Goal: Task Accomplishment & Management: Manage account settings

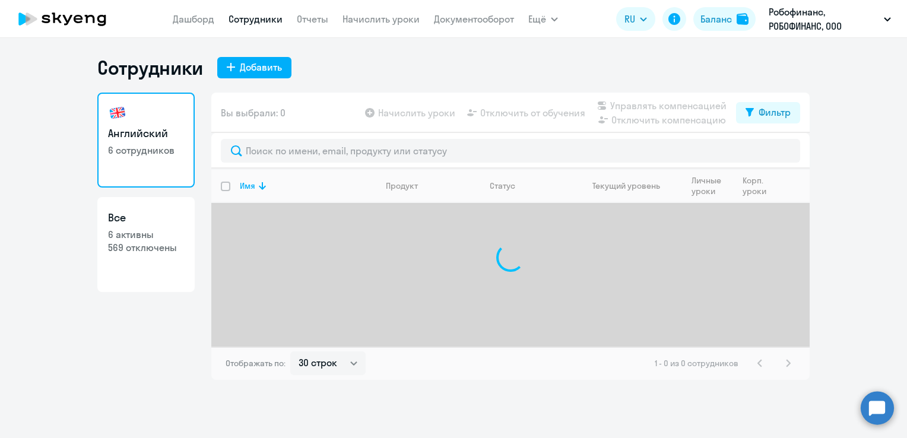
select select "30"
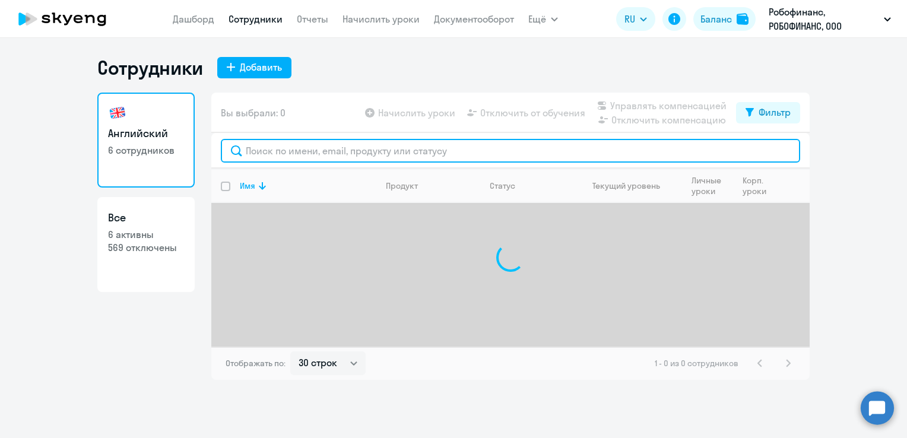
click at [354, 156] on input "text" at bounding box center [510, 151] width 579 height 24
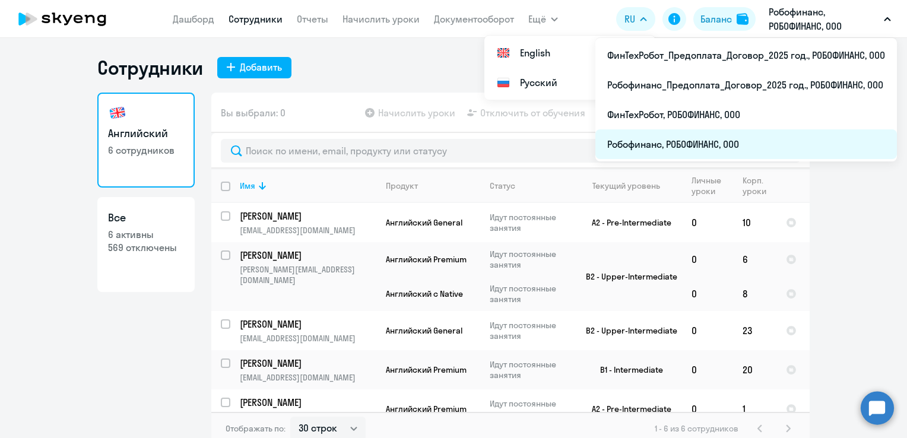
click at [676, 136] on li "Робофинанс, РОБОФИНАНС, ООО" at bounding box center [745, 144] width 301 height 30
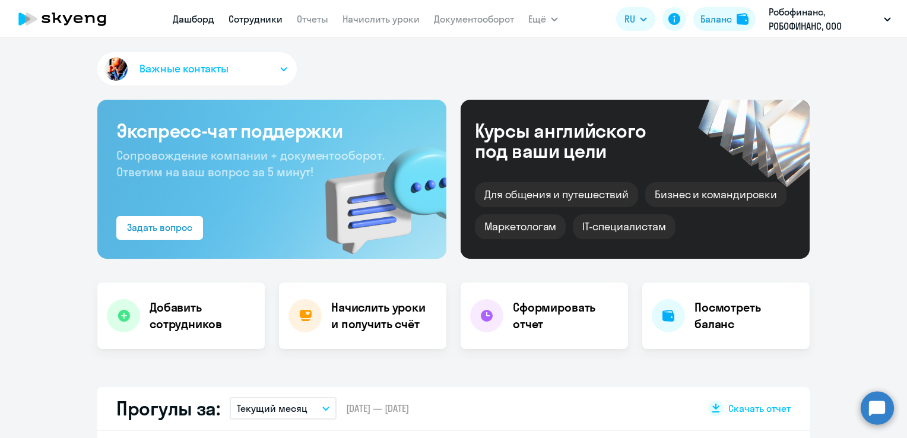
click at [242, 19] on link "Сотрудники" at bounding box center [255, 19] width 54 height 12
select select "30"
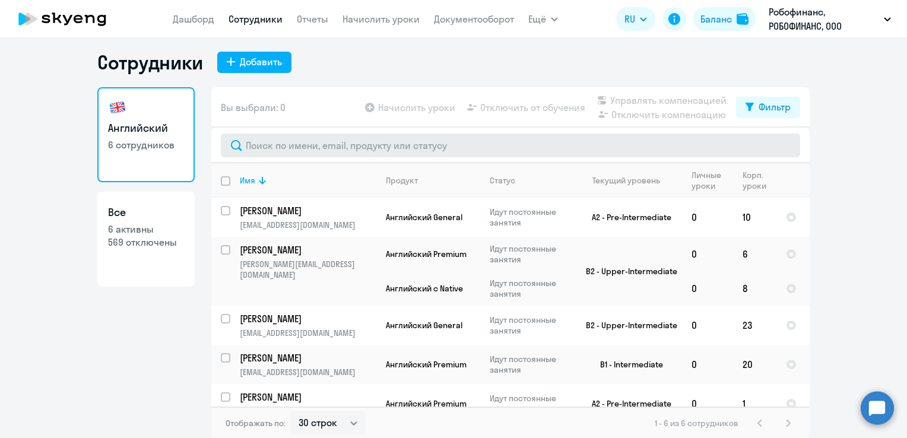
scroll to position [7, 0]
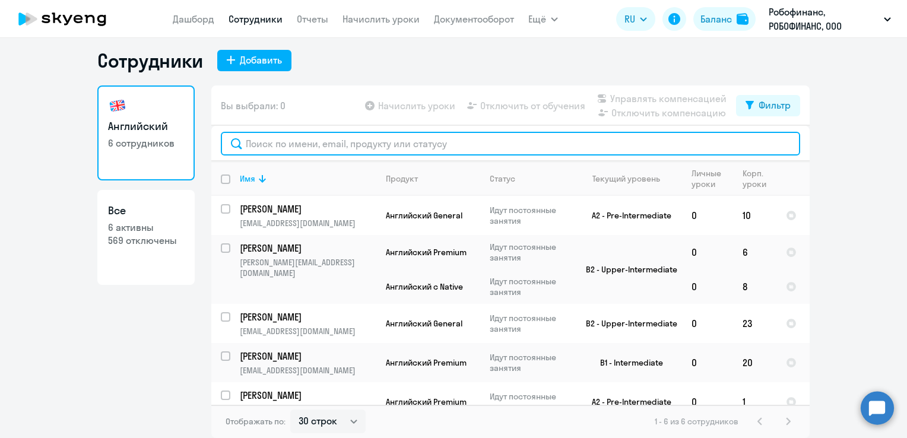
click at [269, 144] on input "text" at bounding box center [510, 144] width 579 height 24
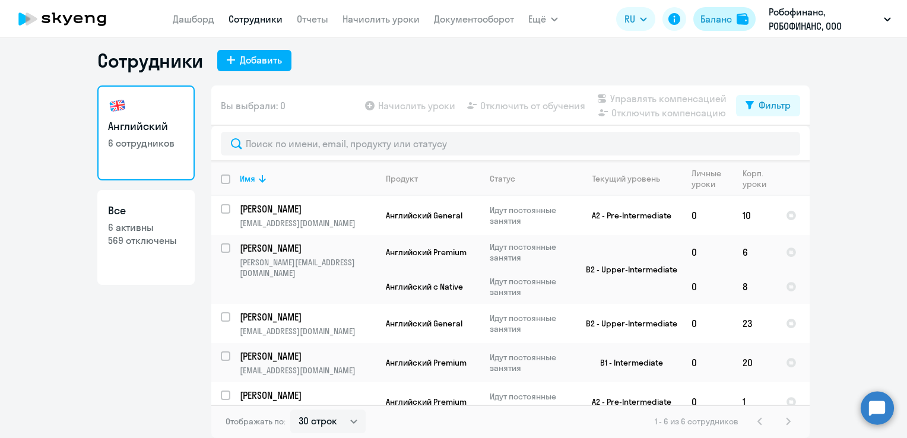
click at [728, 24] on div "Баланс" at bounding box center [715, 19] width 31 height 14
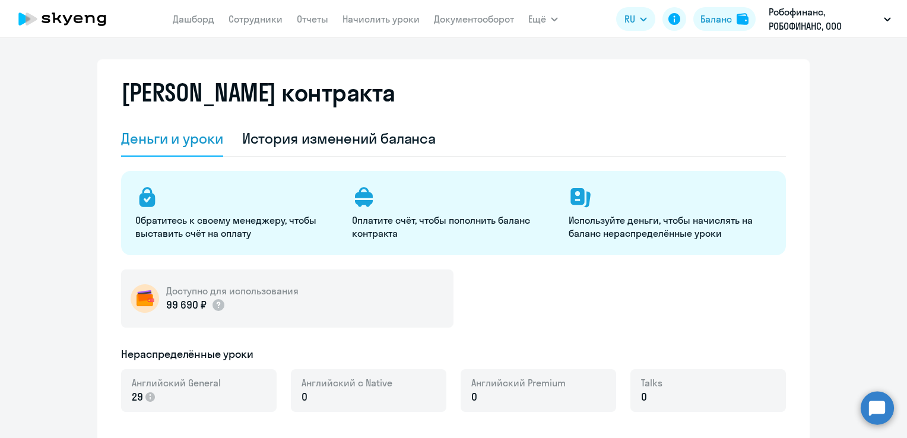
select select "english_adult_not_native_speaker"
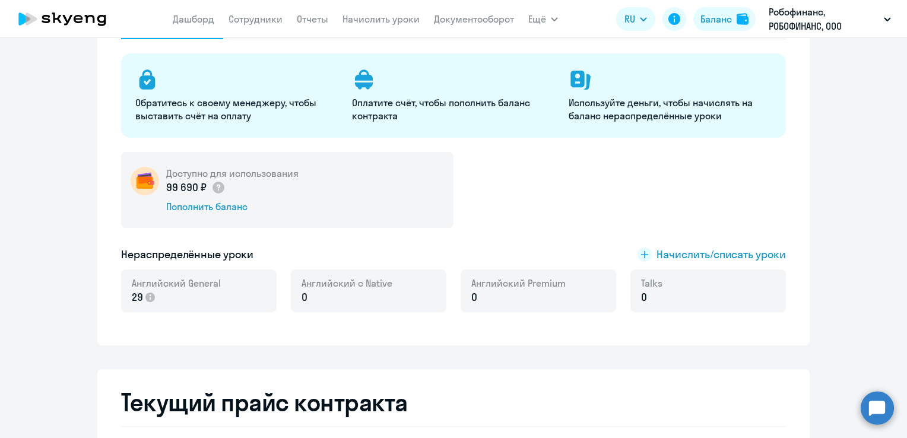
scroll to position [126, 0]
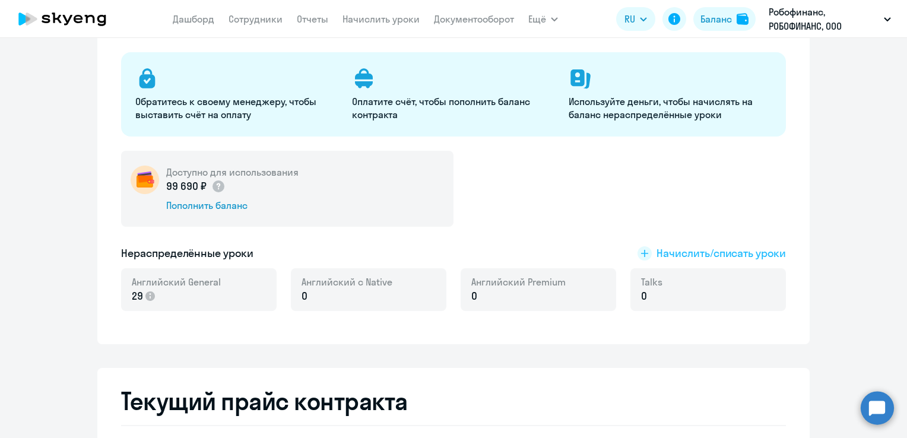
click at [670, 255] on span "Начислить/списать уроки" at bounding box center [720, 253] width 129 height 15
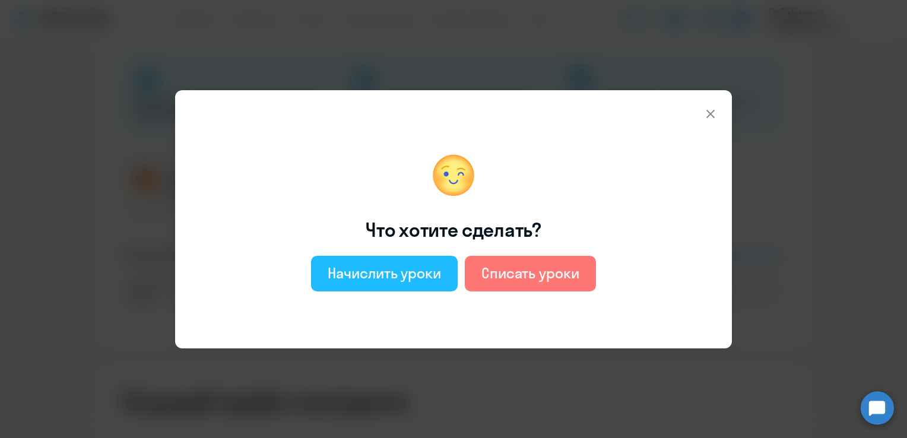
click at [430, 261] on button "Начислить уроки" at bounding box center [384, 274] width 147 height 36
select select "english_adult_not_native_speaker"
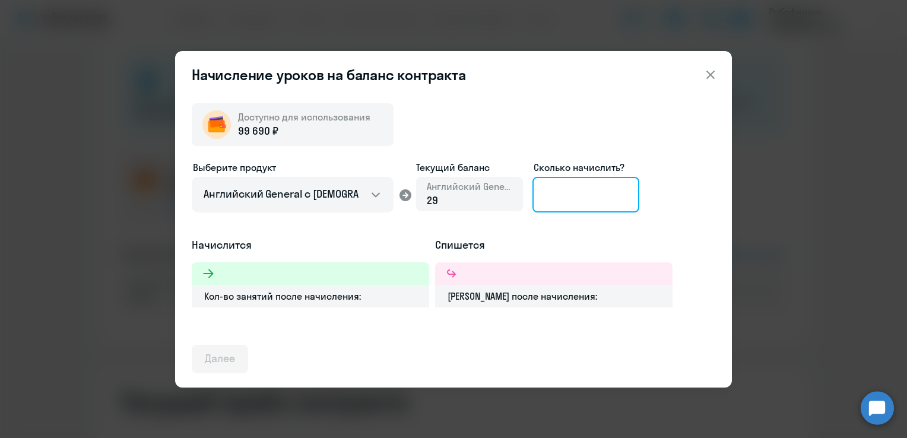
click at [567, 208] on input at bounding box center [585, 195] width 107 height 36
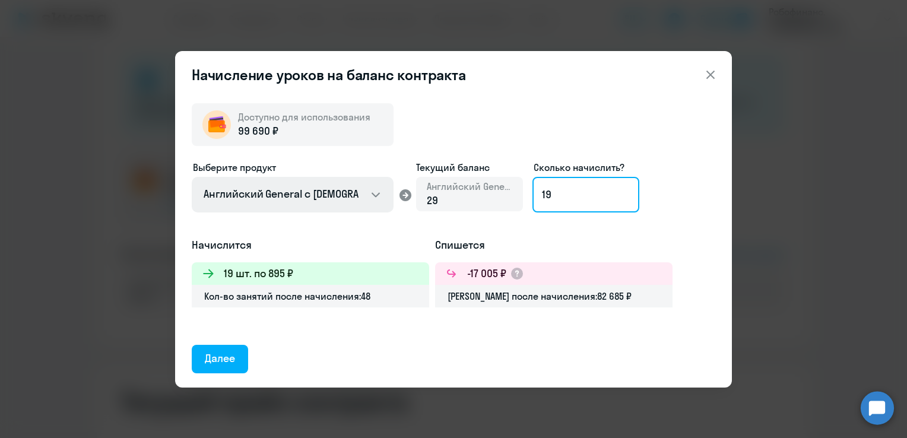
type input "19"
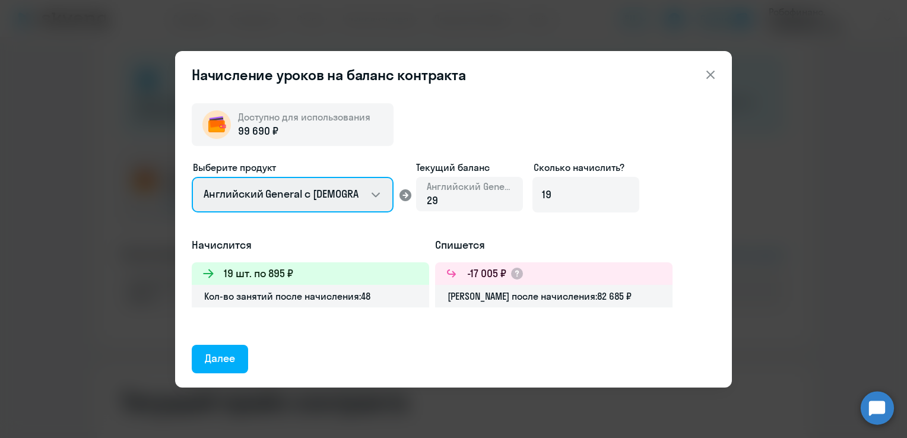
click at [356, 202] on select "Английский General с [DEMOGRAPHIC_DATA] преподавателем Английский General с [DE…" at bounding box center [293, 195] width 202 height 36
select select "english_adult_not_native_speaker_premium"
click at [192, 177] on select "Английский General с [DEMOGRAPHIC_DATA] преподавателем Английский General с [DE…" at bounding box center [293, 195] width 202 height 36
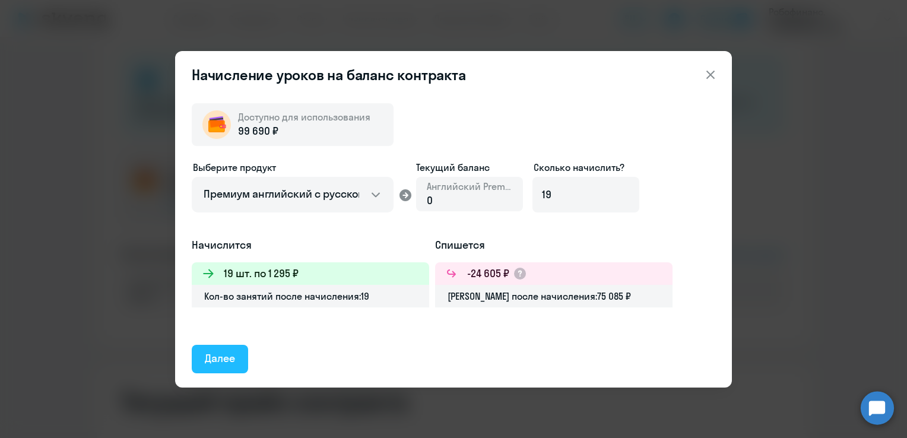
click at [211, 361] on div "Далее" at bounding box center [220, 358] width 30 height 15
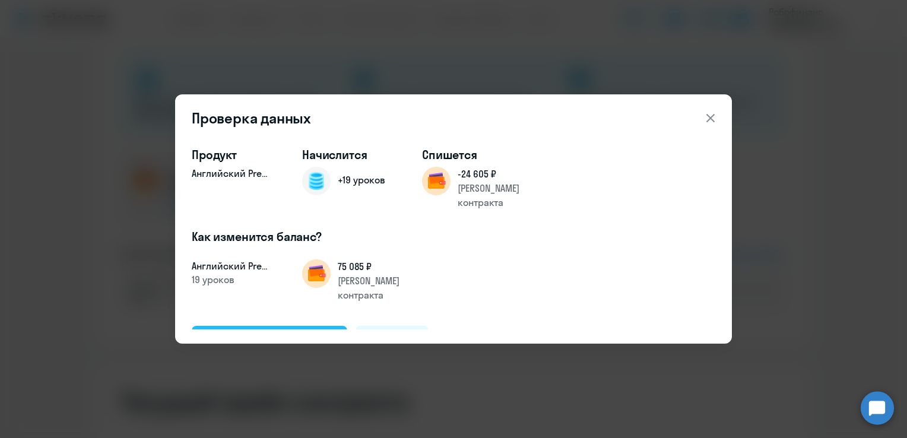
click at [255, 332] on div "Подтвердить и начислить" at bounding box center [269, 339] width 129 height 15
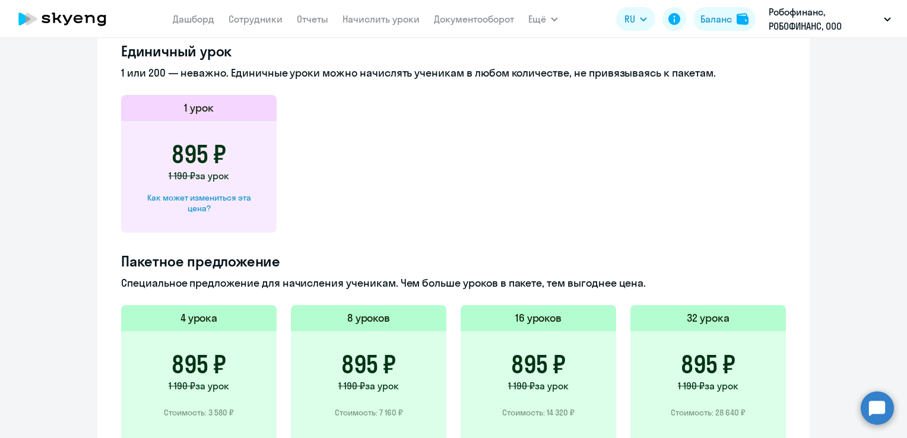
scroll to position [415, 0]
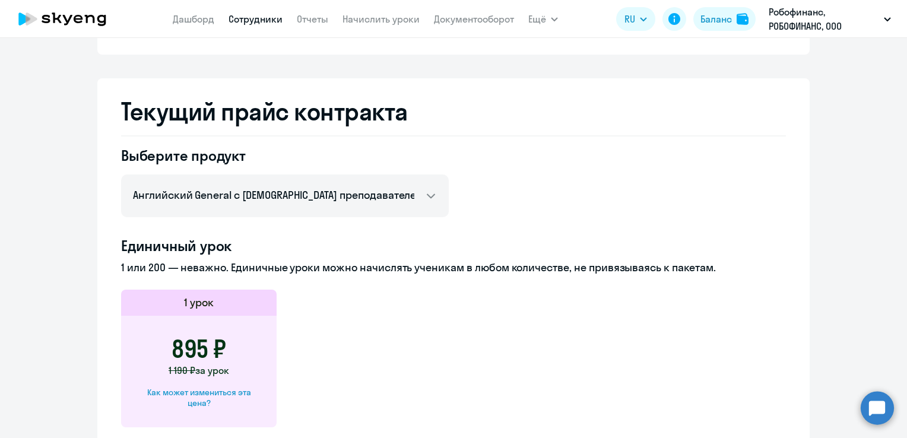
click at [242, 22] on link "Сотрудники" at bounding box center [255, 19] width 54 height 12
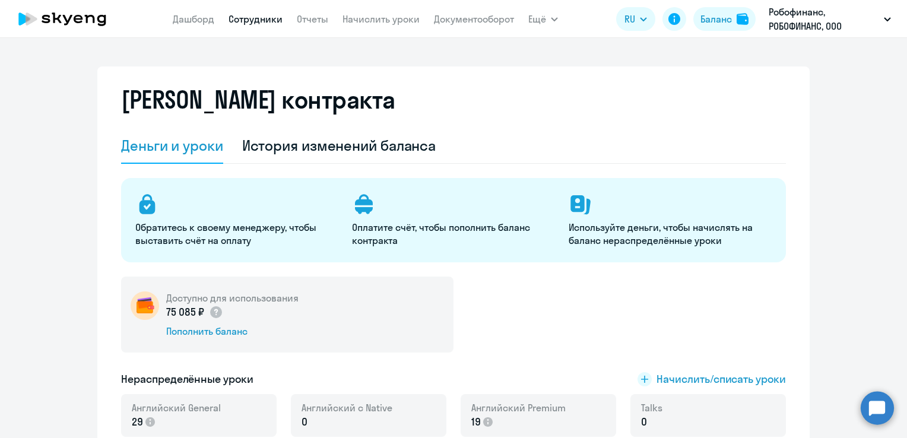
select select "30"
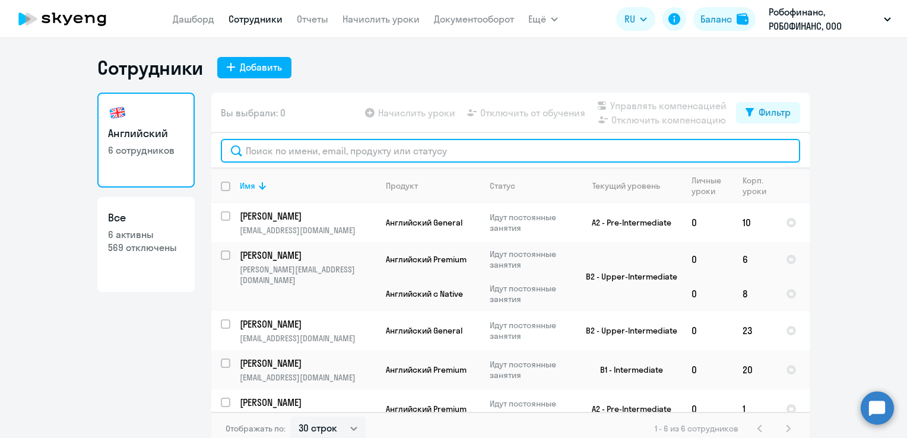
click at [305, 149] on input "text" at bounding box center [510, 151] width 579 height 24
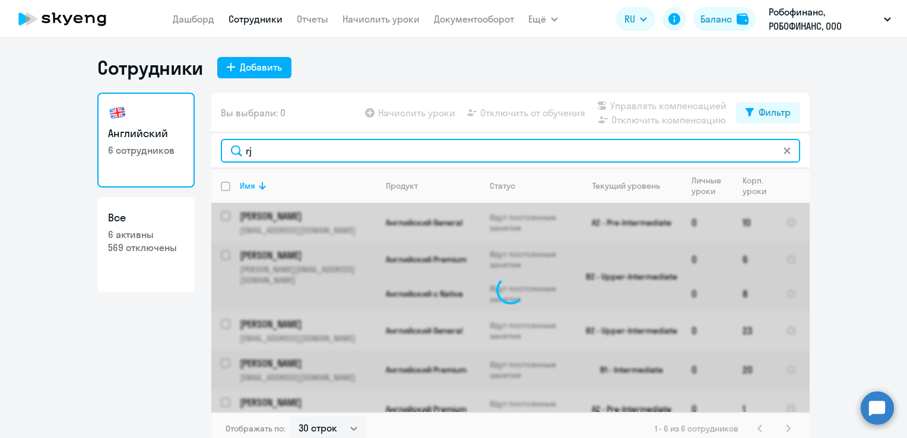
type input "r"
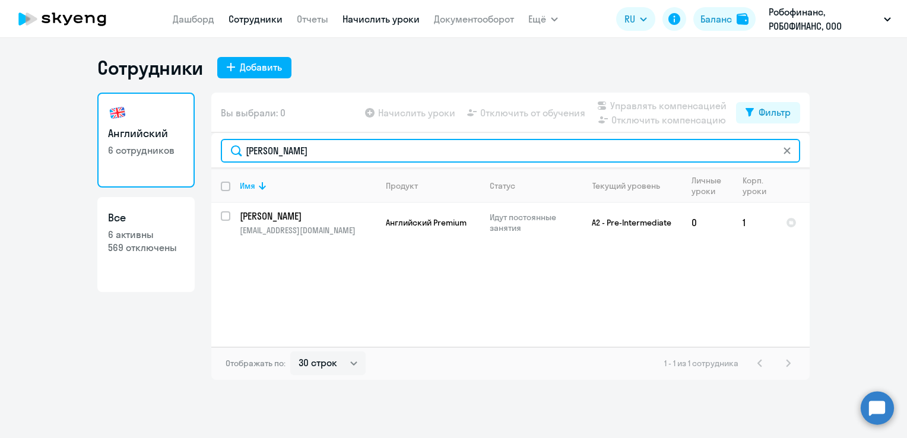
type input "[PERSON_NAME]"
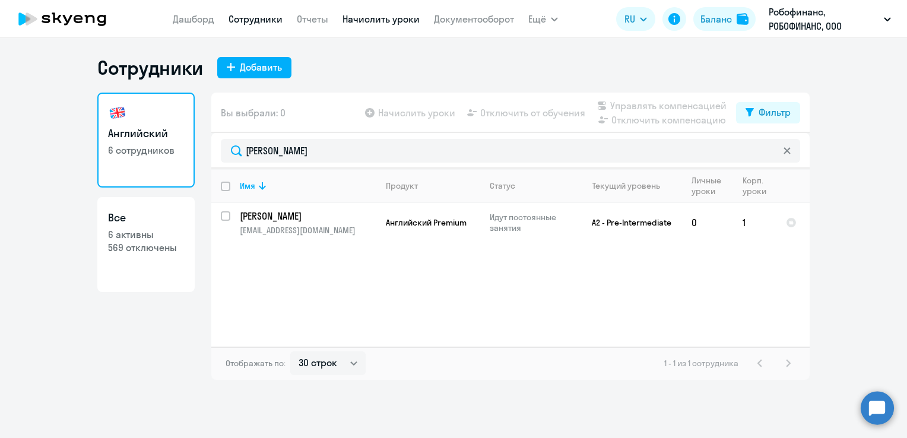
click at [376, 17] on link "Начислить уроки" at bounding box center [380, 19] width 77 height 12
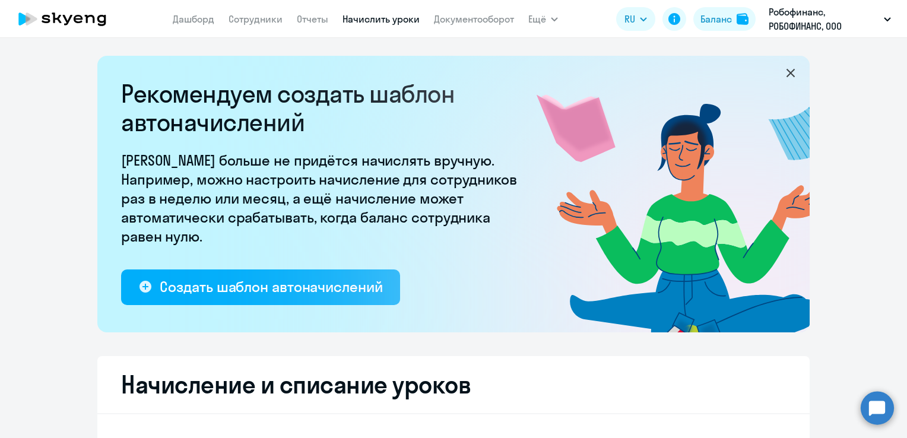
select select "10"
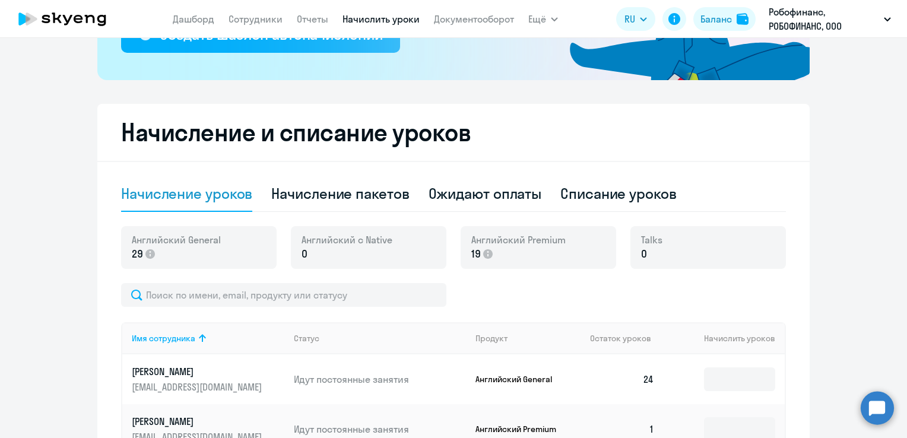
scroll to position [297, 0]
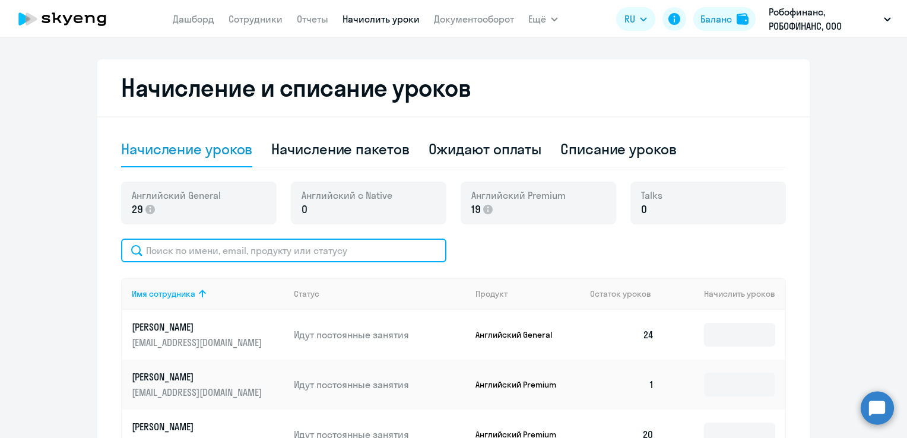
click at [196, 244] on input "text" at bounding box center [283, 251] width 325 height 24
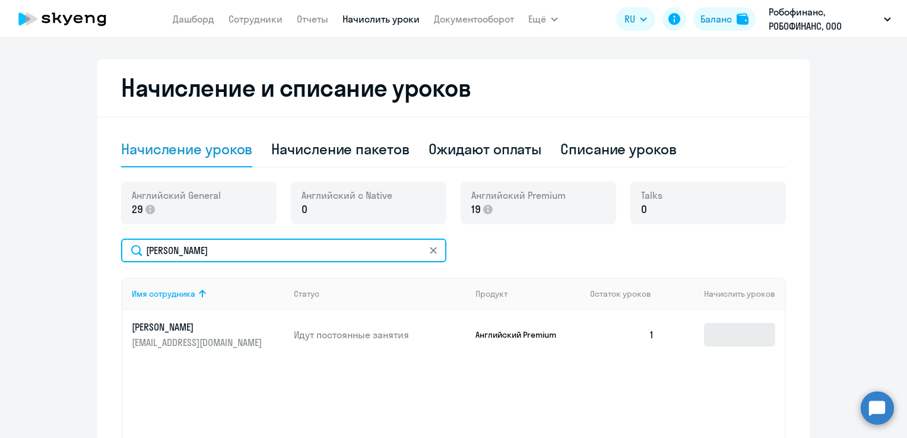
type input "[PERSON_NAME]"
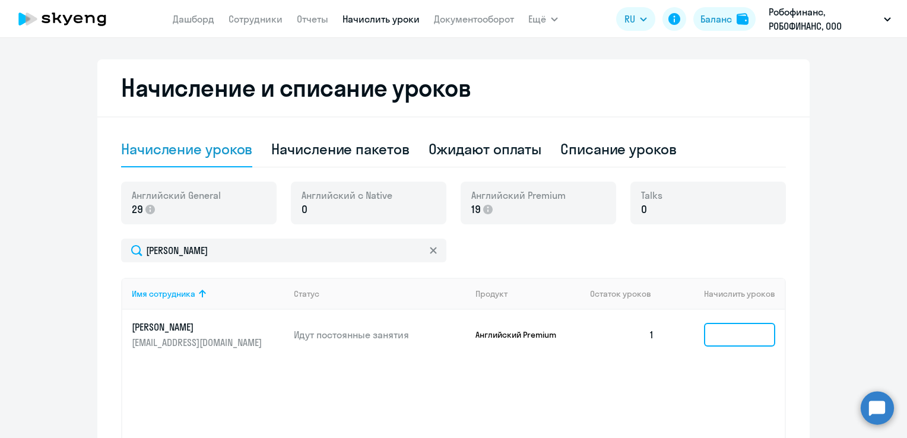
click at [737, 338] on input at bounding box center [739, 335] width 71 height 24
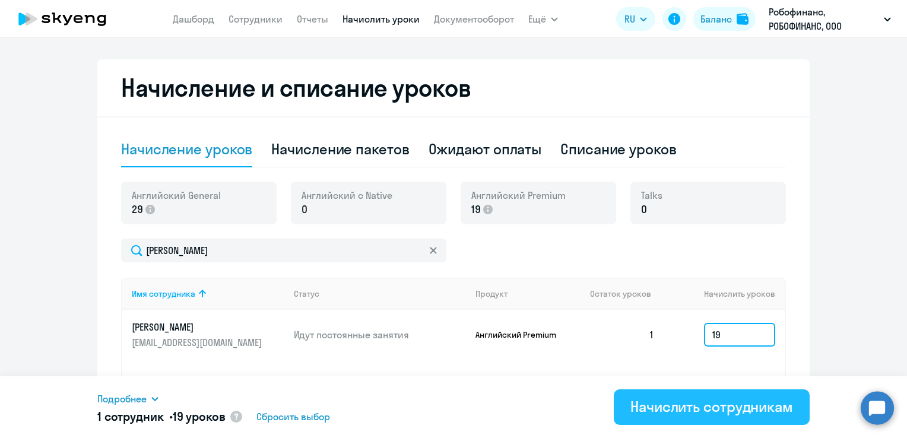
type input "19"
click at [711, 402] on div "Начислить сотрудникам" at bounding box center [711, 406] width 163 height 19
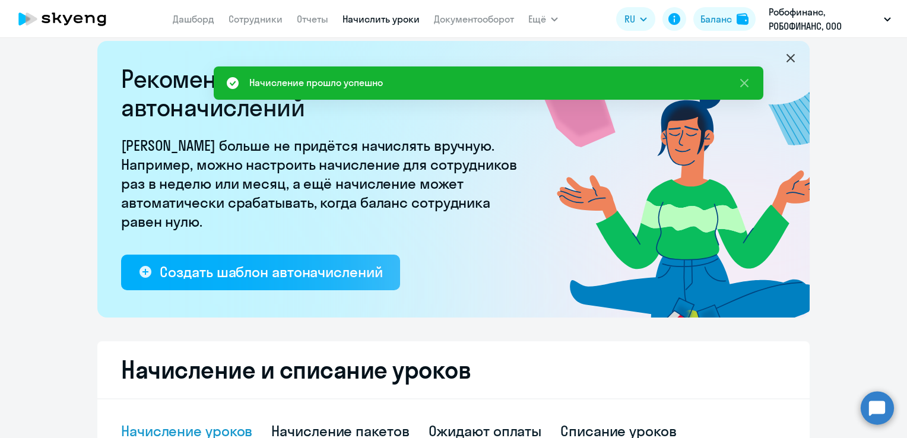
scroll to position [0, 0]
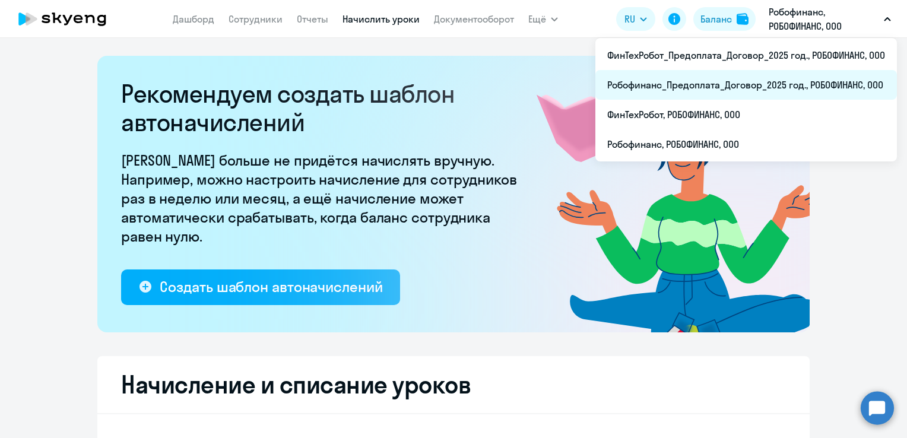
click at [745, 80] on li "Робофинанс_Предоплата_Договор_2025 год., РОБОФИНАНС, ООО" at bounding box center [745, 85] width 301 height 30
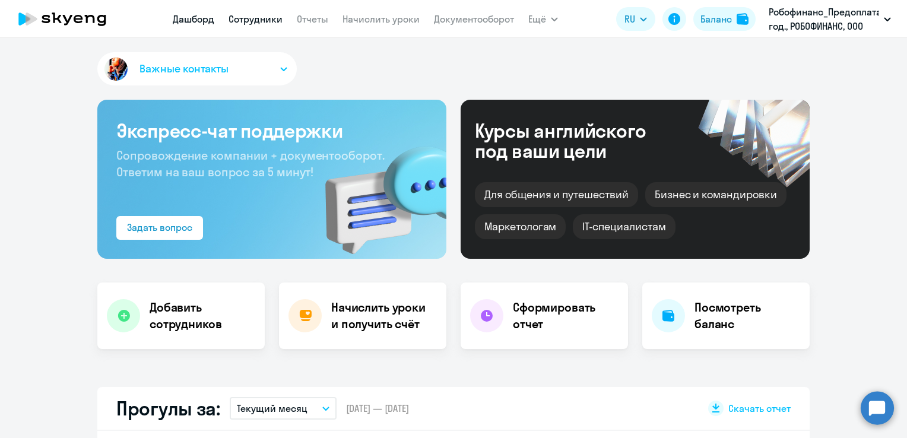
click at [251, 21] on link "Сотрудники" at bounding box center [255, 19] width 54 height 12
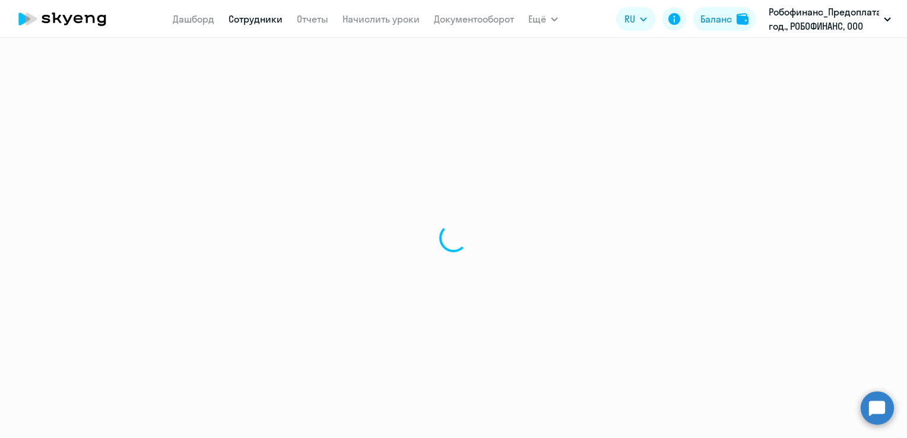
select select "30"
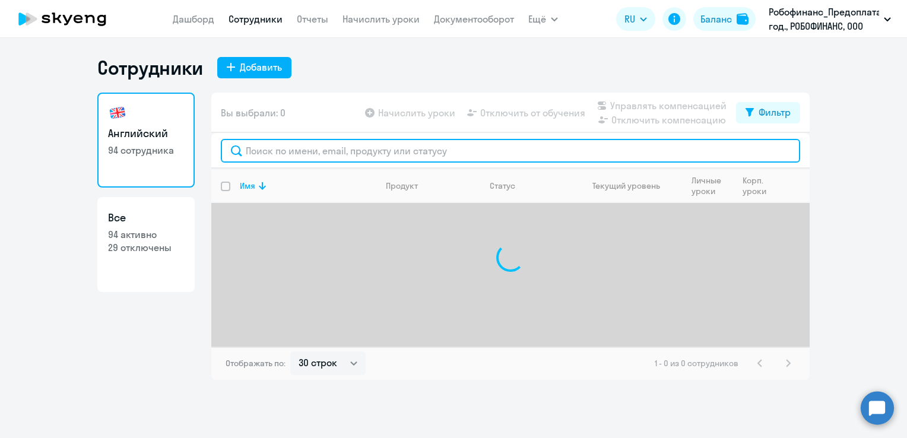
click at [253, 156] on input "text" at bounding box center [510, 151] width 579 height 24
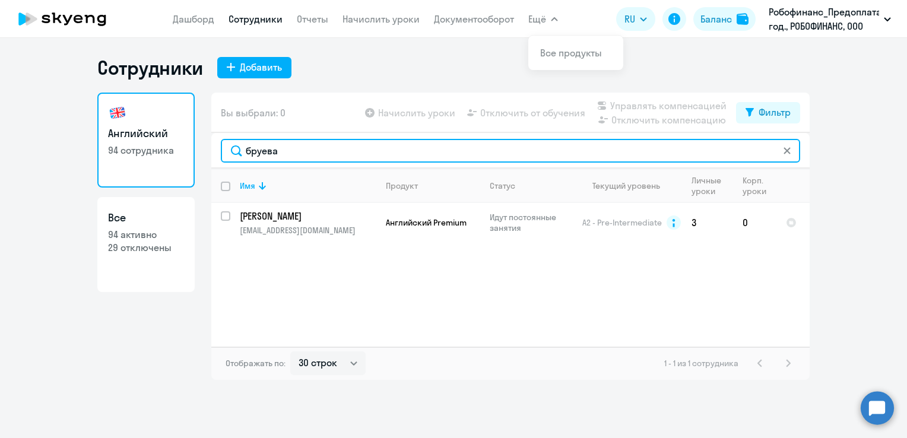
type input "бруева"
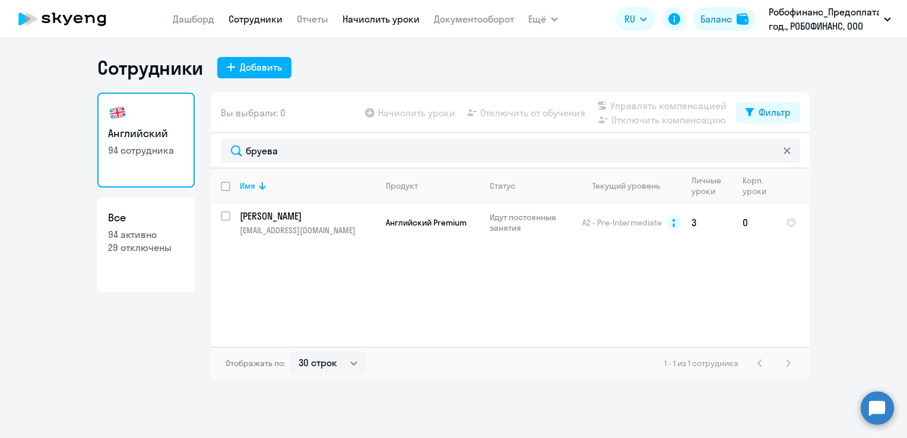
click at [401, 23] on link "Начислить уроки" at bounding box center [380, 19] width 77 height 12
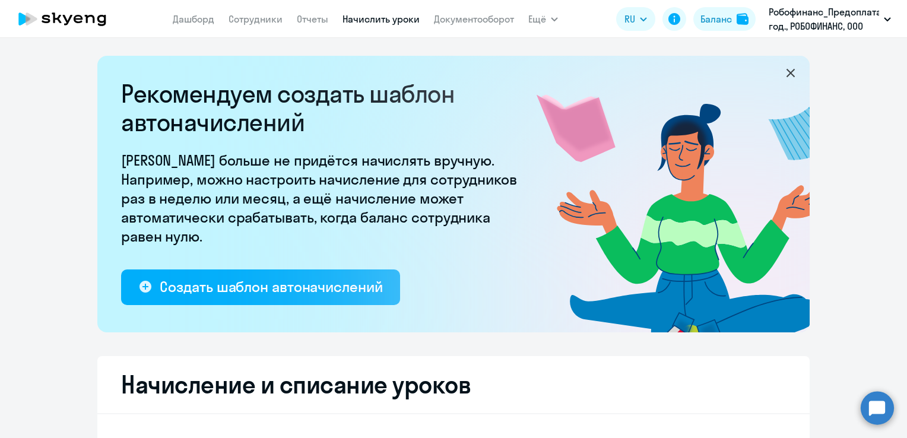
select select "10"
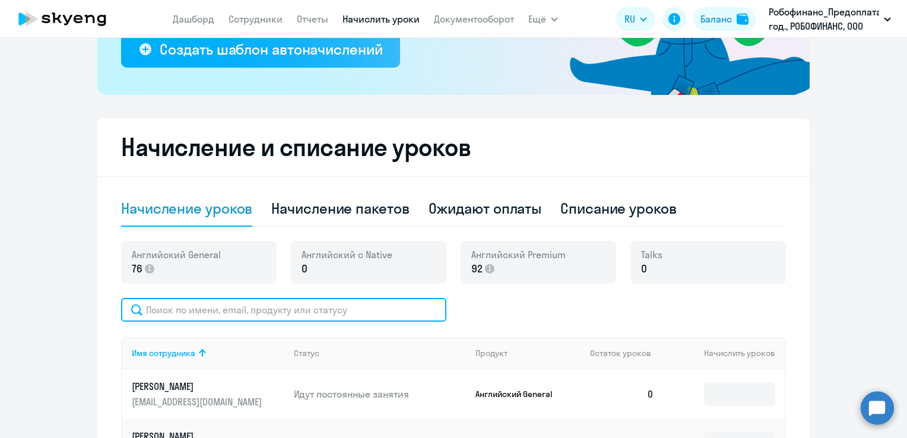
click at [352, 310] on input "text" at bounding box center [283, 310] width 325 height 24
type input ","
type input "бруева"
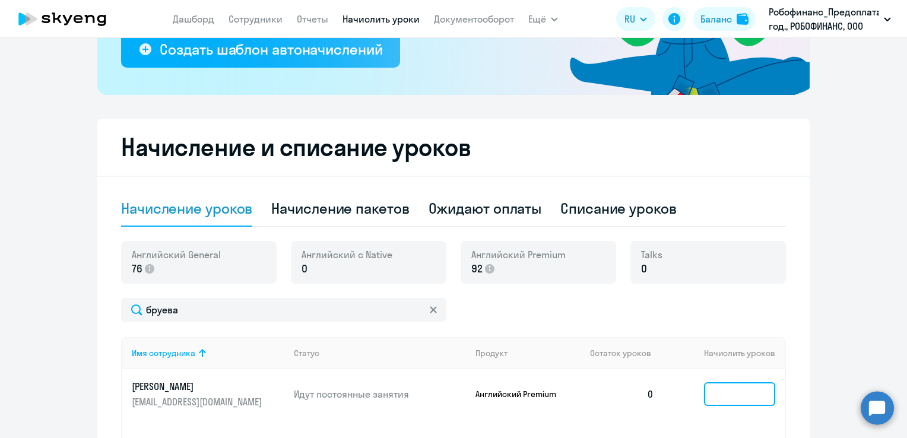
click at [754, 386] on input at bounding box center [739, 394] width 71 height 24
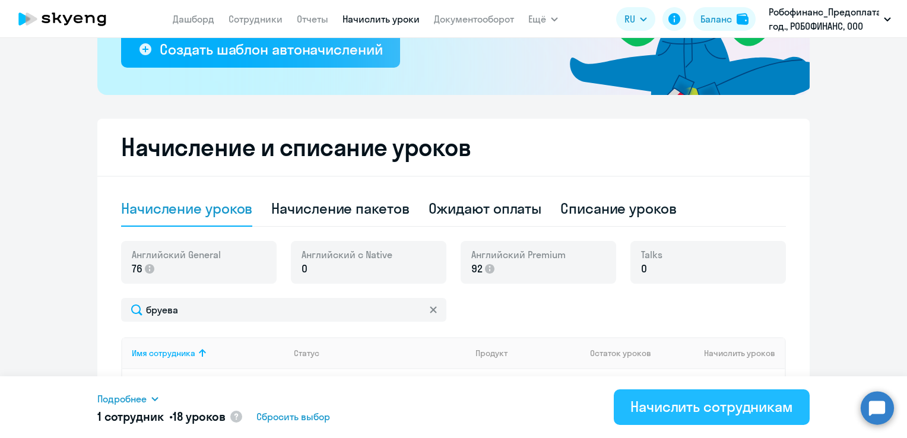
type input "18"
click at [700, 402] on div "Начислить сотрудникам" at bounding box center [711, 406] width 163 height 19
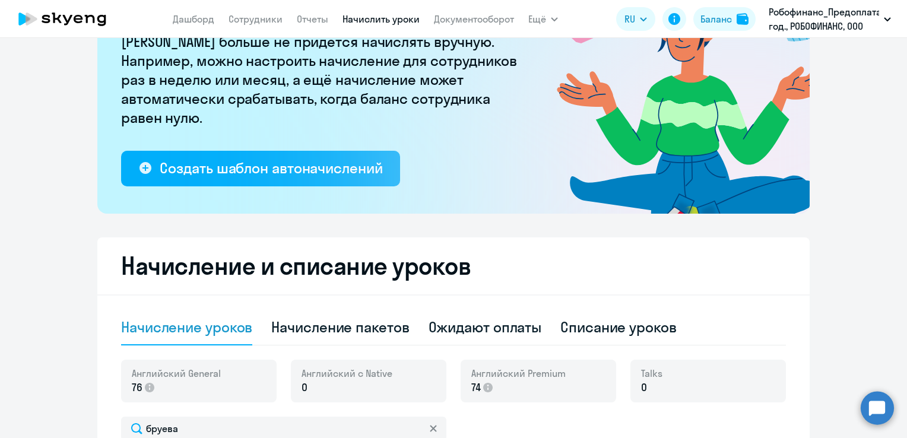
scroll to position [0, 0]
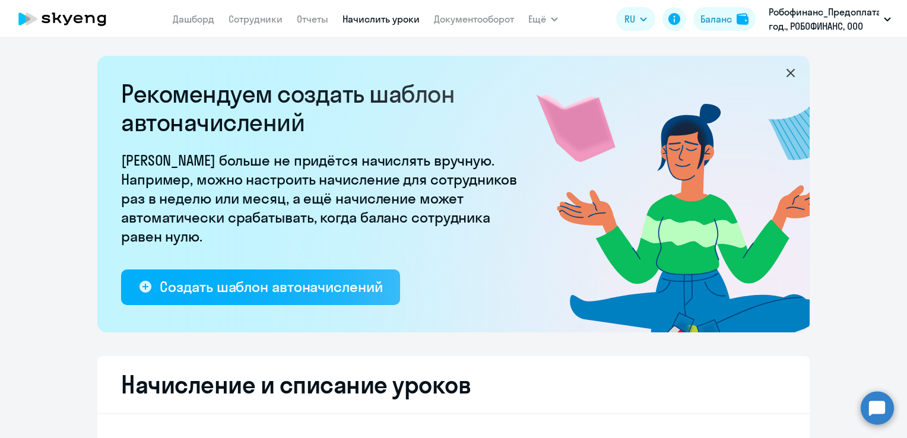
click at [786, 74] on icon at bounding box center [790, 73] width 8 height 8
